Goal: Information Seeking & Learning: Understand process/instructions

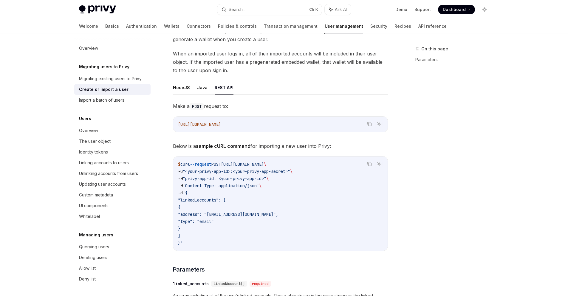
scroll to position [50, 0]
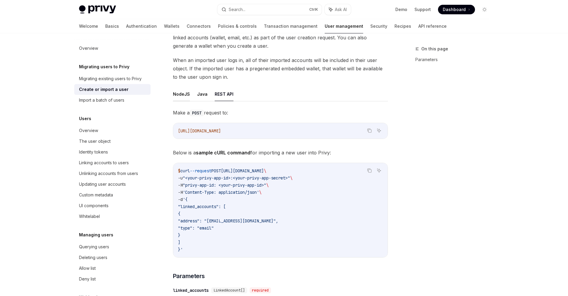
click at [182, 96] on button "NodeJS" at bounding box center [181, 94] width 17 height 14
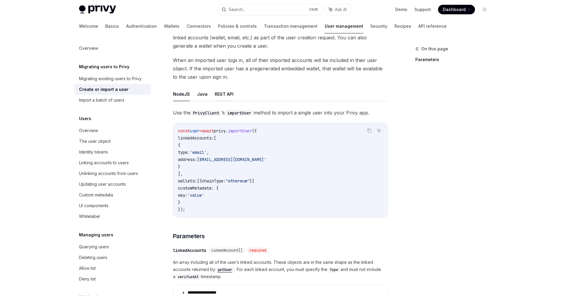
click at [226, 96] on button "REST API" at bounding box center [224, 94] width 19 height 14
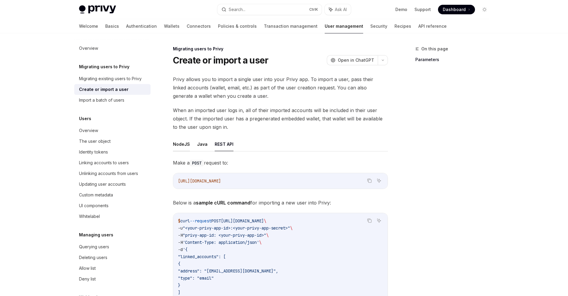
click at [176, 145] on button "NodeJS" at bounding box center [181, 144] width 17 height 14
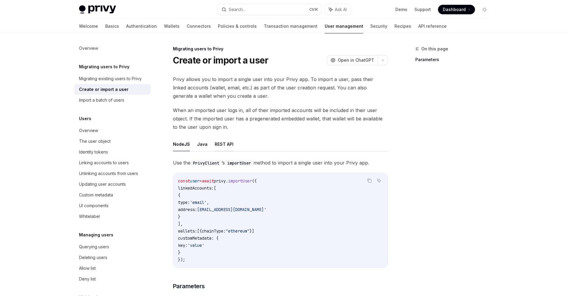
click at [229, 143] on button "REST API" at bounding box center [224, 144] width 19 height 14
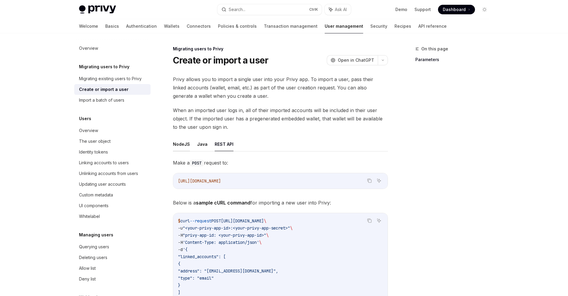
click at [176, 142] on button "NodeJS" at bounding box center [181, 144] width 17 height 14
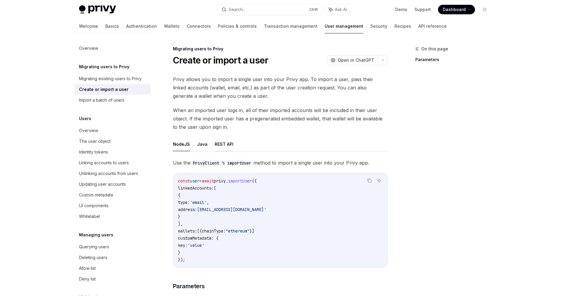
click at [221, 145] on button "REST API" at bounding box center [224, 144] width 19 height 14
type textarea "*"
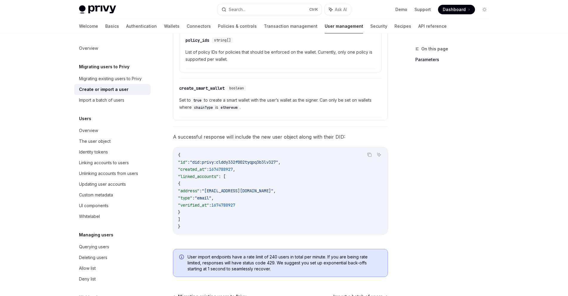
scroll to position [607, 0]
